Goal: Find contact information: Find contact information

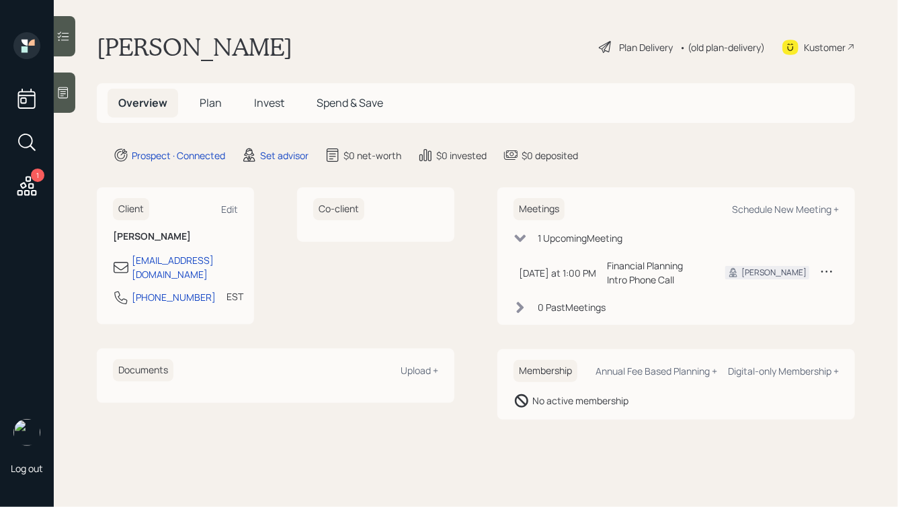
drag, startPoint x: 610, startPoint y: 167, endPoint x: 318, endPoint y: 41, distance: 317.5
click at [318, 41] on main "[PERSON_NAME] Plan Delivery • (old plan-delivery) Kustomer Overview Plan Invest…" at bounding box center [476, 253] width 844 height 507
click at [318, 41] on div "[PERSON_NAME] Plan Delivery • (old plan-delivery) Kustomer" at bounding box center [476, 47] width 758 height 30
drag, startPoint x: 197, startPoint y: 282, endPoint x: 123, endPoint y: 281, distance: 73.9
click at [123, 290] on div "[PHONE_NUMBER] EST Currently 1:03 PM" at bounding box center [175, 302] width 125 height 24
